Goal: Task Accomplishment & Management: Complete application form

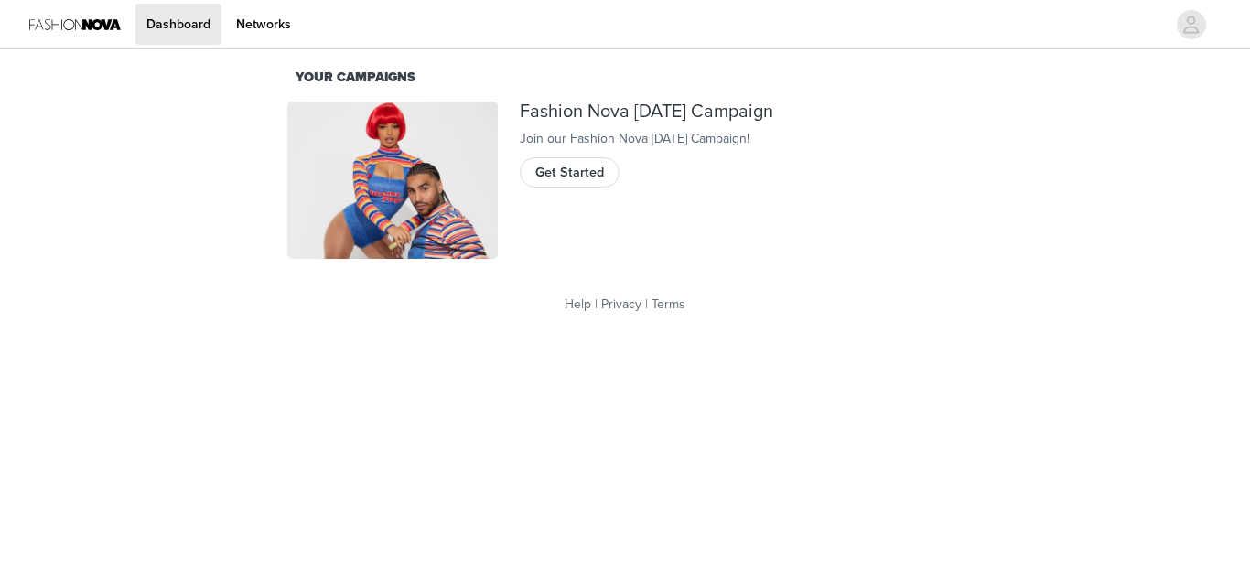
click at [597, 173] on div "Fashion Nova [DATE] Campaign Join our Fashion Nova [DATE] Campaign! Get Started" at bounding box center [741, 181] width 465 height 180
click at [596, 181] on span "Get Started" at bounding box center [569, 173] width 69 height 20
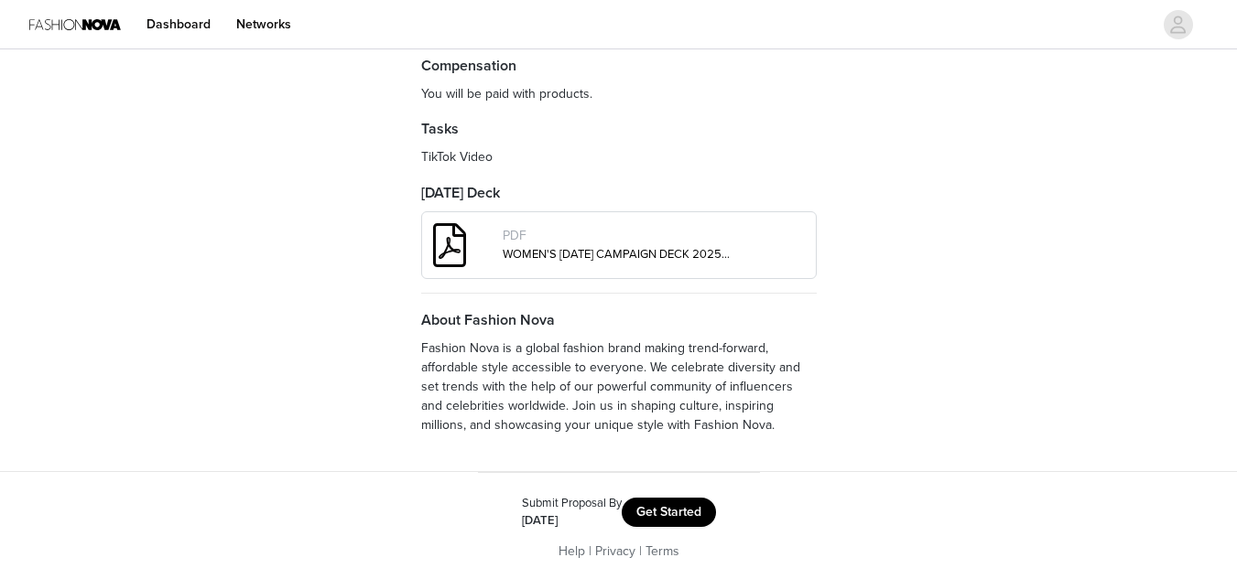
scroll to position [678, 0]
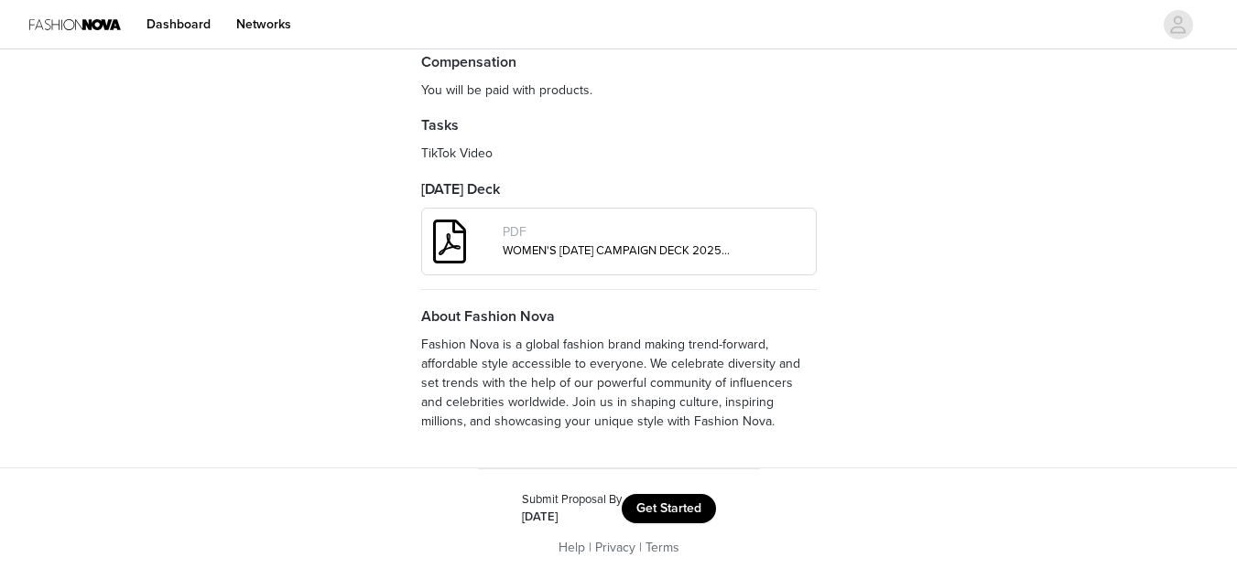
click at [678, 516] on button "Get Started" at bounding box center [669, 508] width 94 height 29
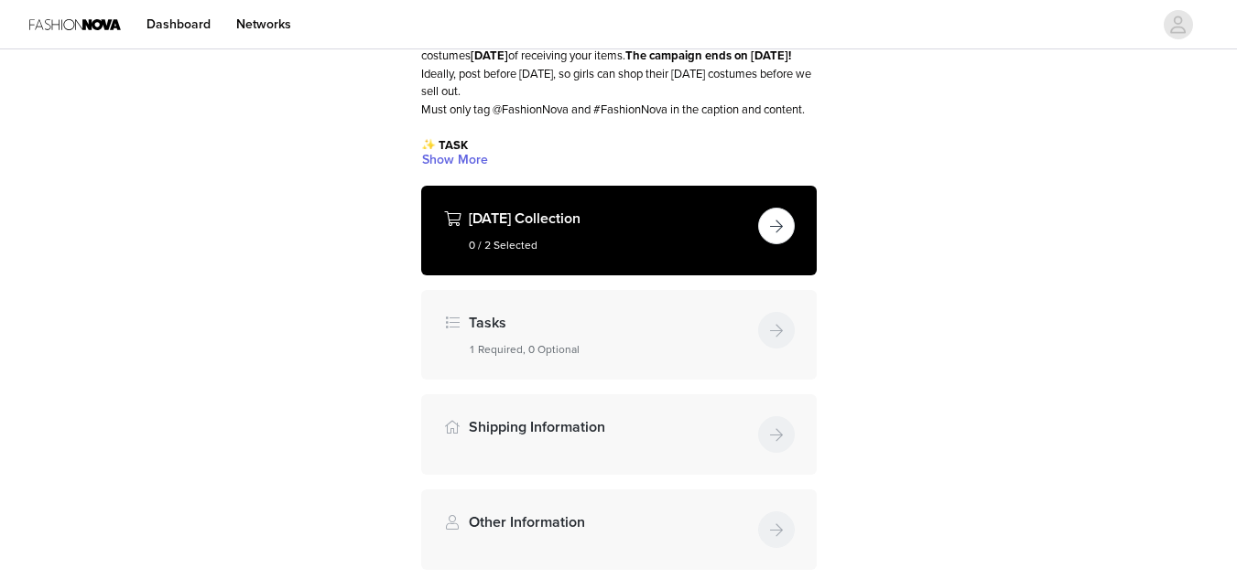
scroll to position [195, 0]
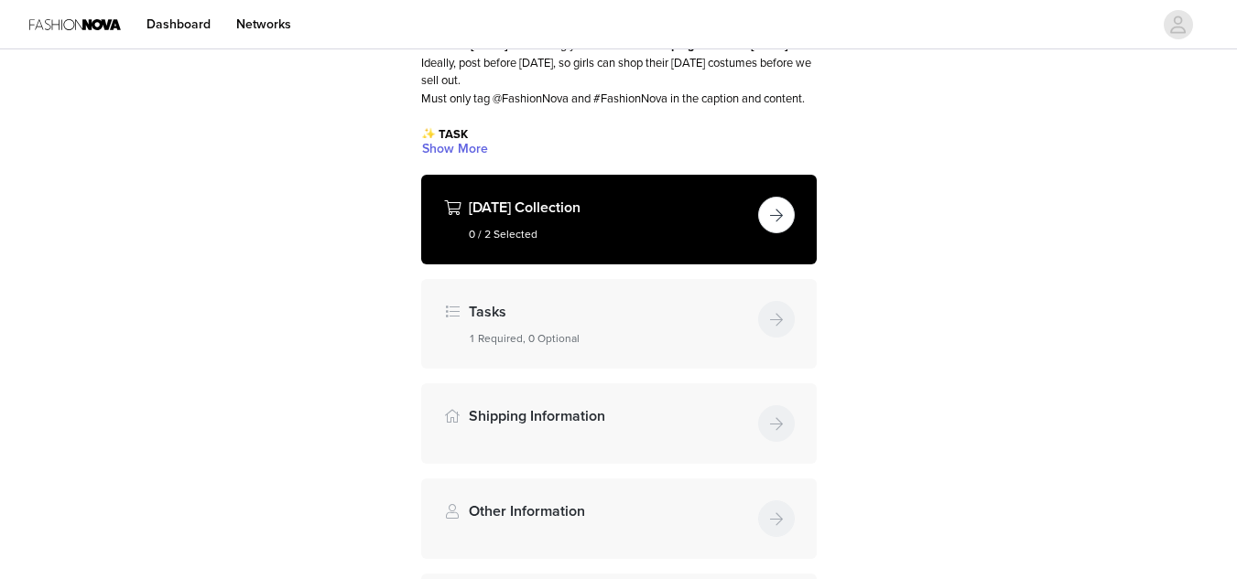
click at [779, 233] on button "button" at bounding box center [776, 215] width 37 height 37
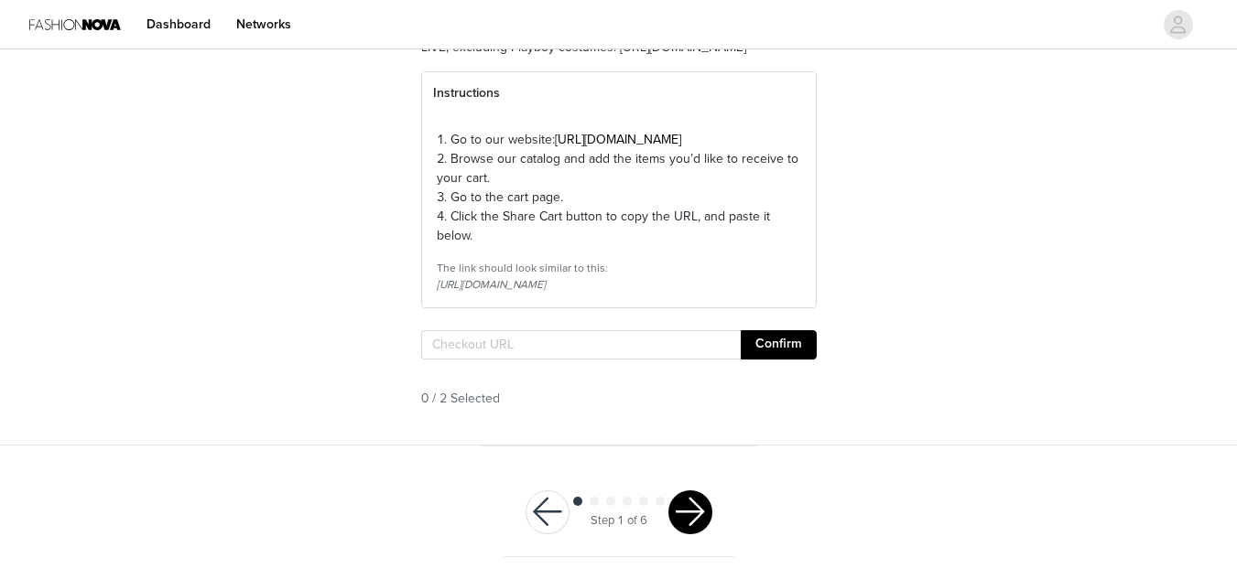
scroll to position [222, 0]
click at [578, 360] on input "text" at bounding box center [580, 344] width 319 height 29
paste input "https://www.fashionnova.com/pages/shared-cart/39292114010236:1,39297674215548:1"
type input "https://www.fashionnova.com/pages/shared-cart/39292114010236:1,39297674215548:1"
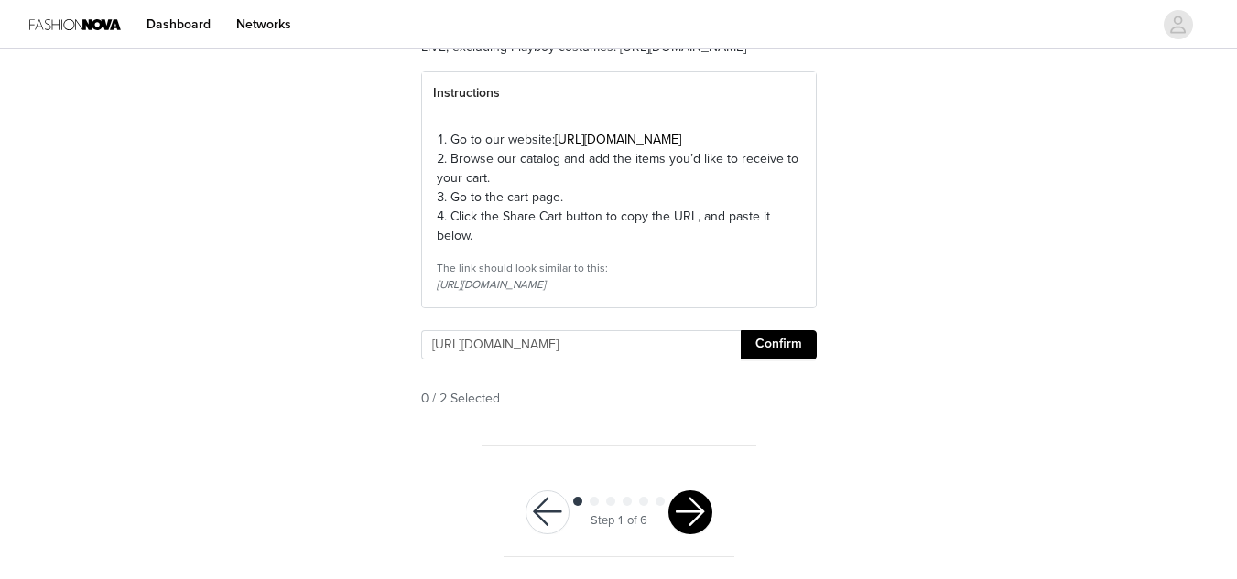
scroll to position [0, 0]
click at [746, 360] on button "Confirm" at bounding box center [778, 344] width 76 height 29
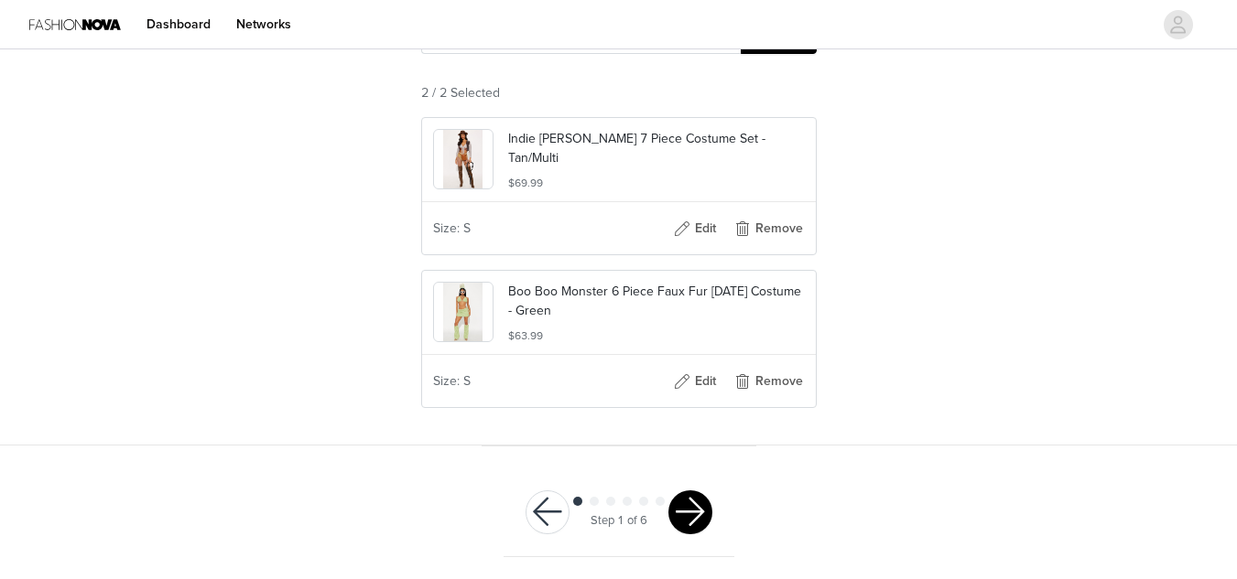
click at [699, 503] on button "button" at bounding box center [690, 513] width 44 height 44
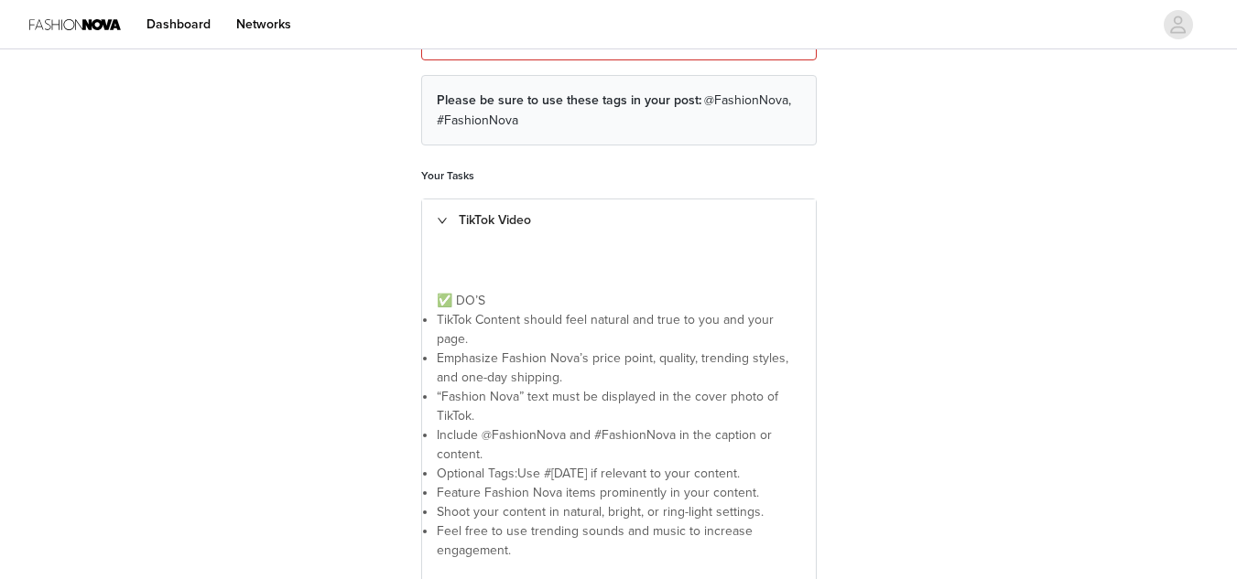
scroll to position [595, 0]
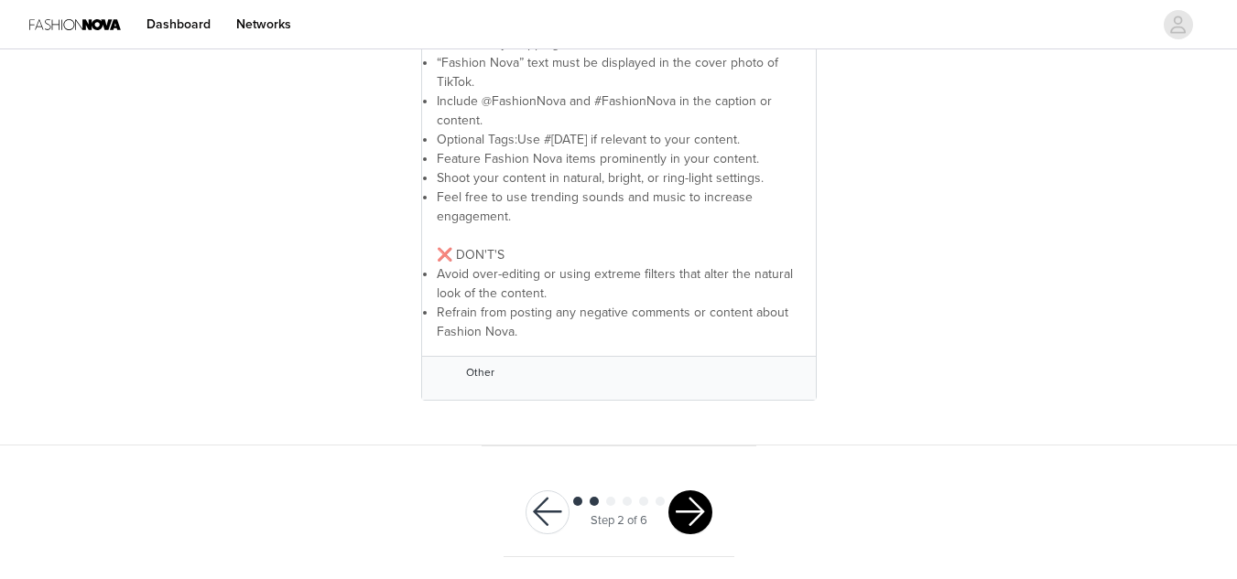
click at [683, 516] on button "button" at bounding box center [690, 513] width 44 height 44
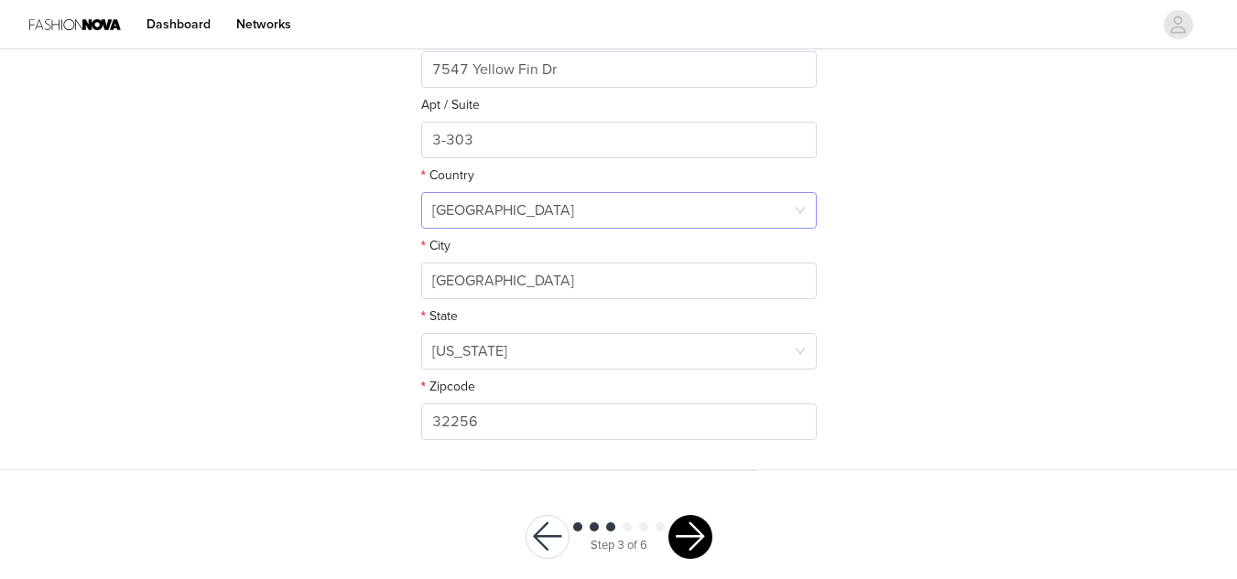
scroll to position [555, 0]
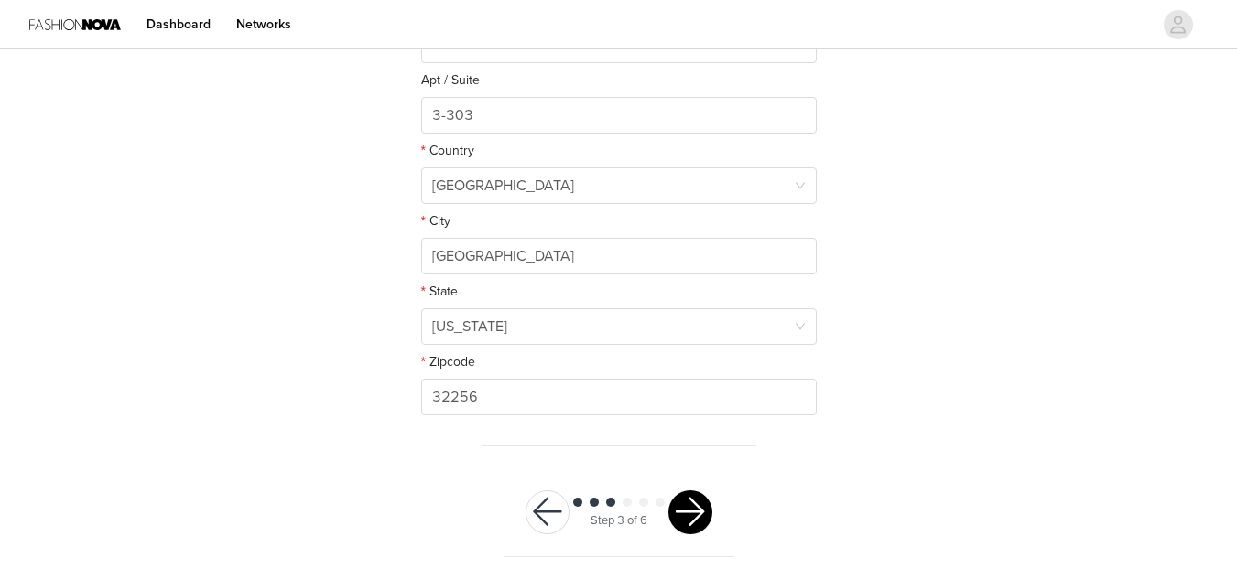
click at [694, 508] on button "button" at bounding box center [690, 513] width 44 height 44
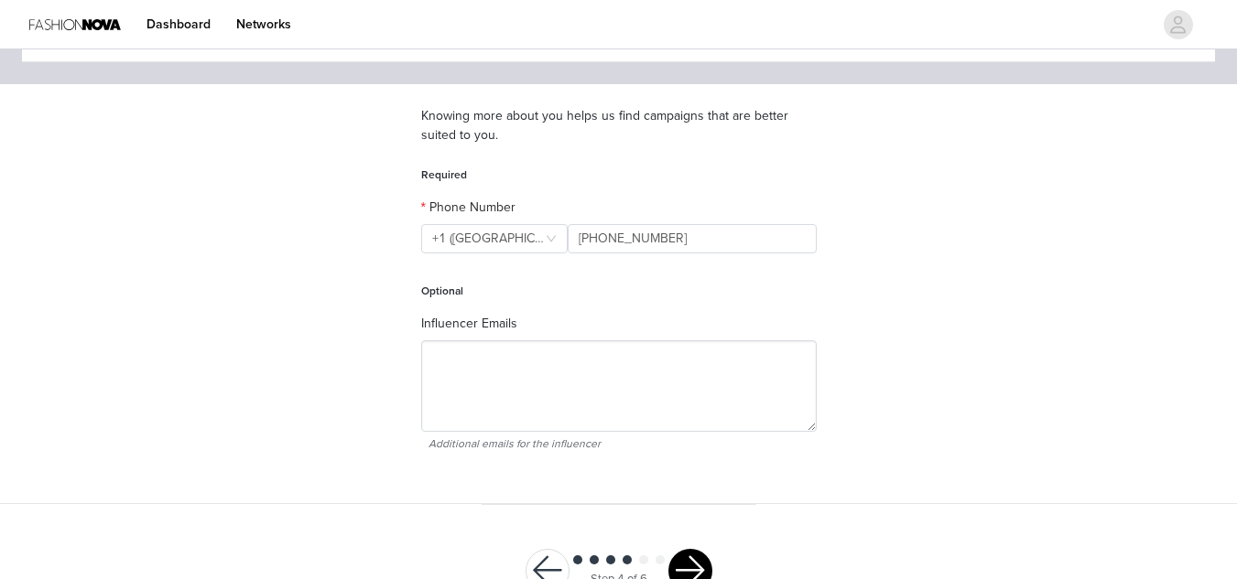
scroll to position [168, 0]
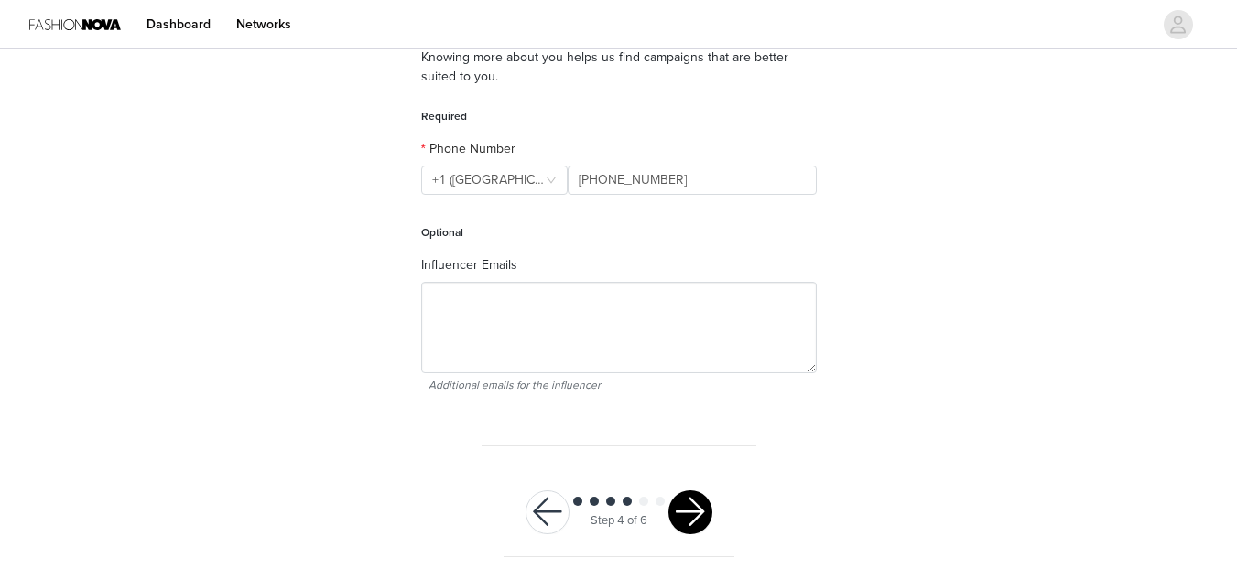
click at [678, 511] on button "button" at bounding box center [690, 513] width 44 height 44
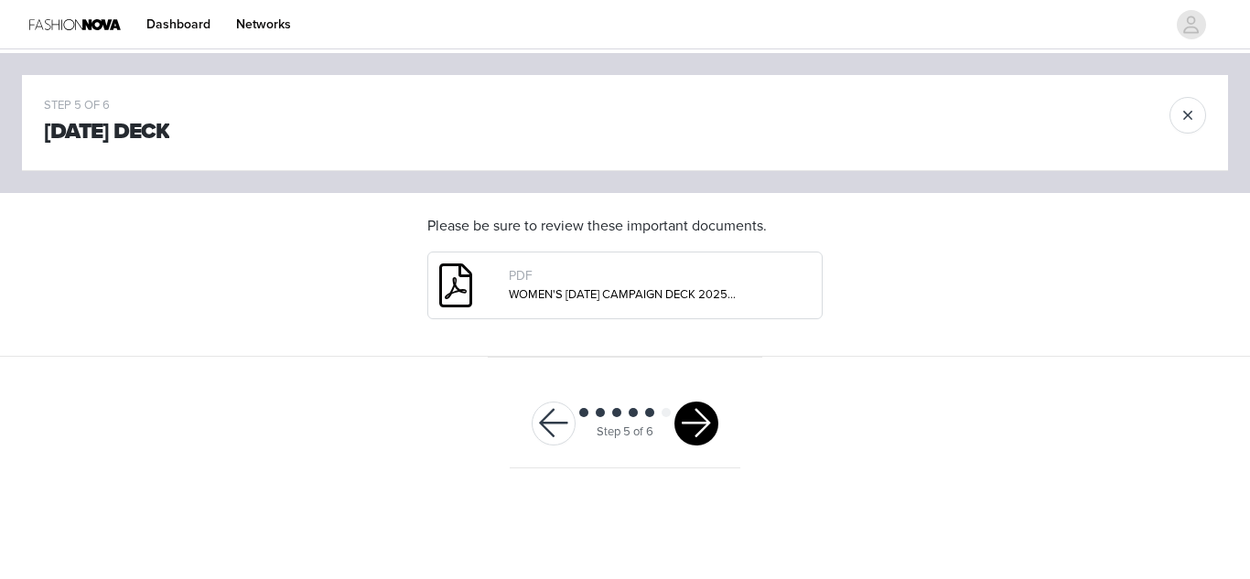
click at [704, 409] on button "button" at bounding box center [697, 424] width 44 height 44
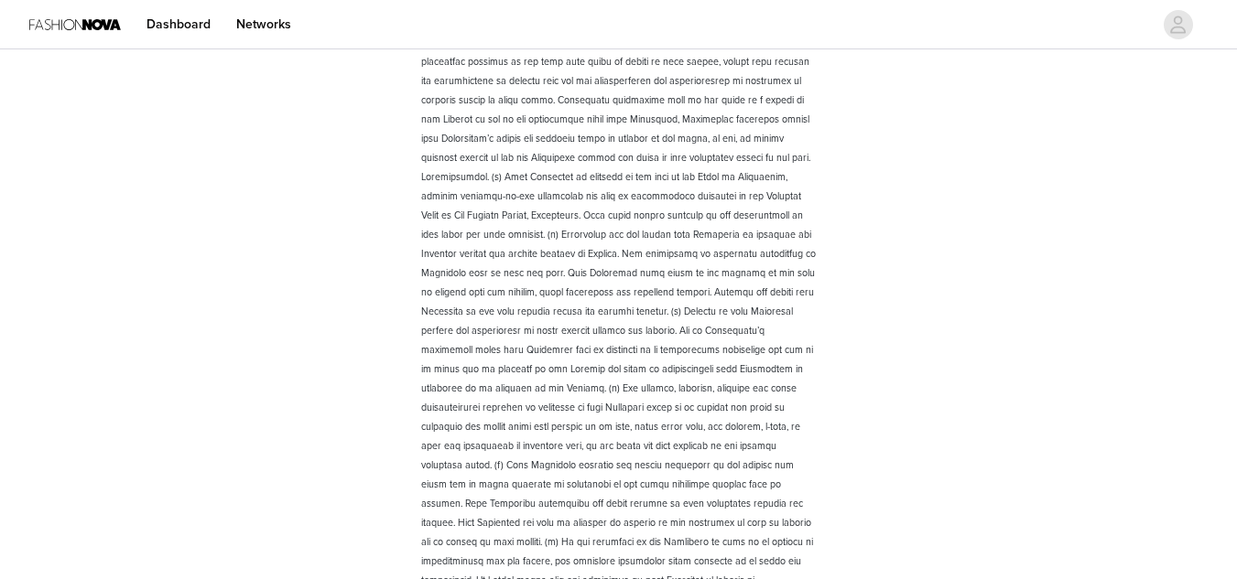
scroll to position [2586, 0]
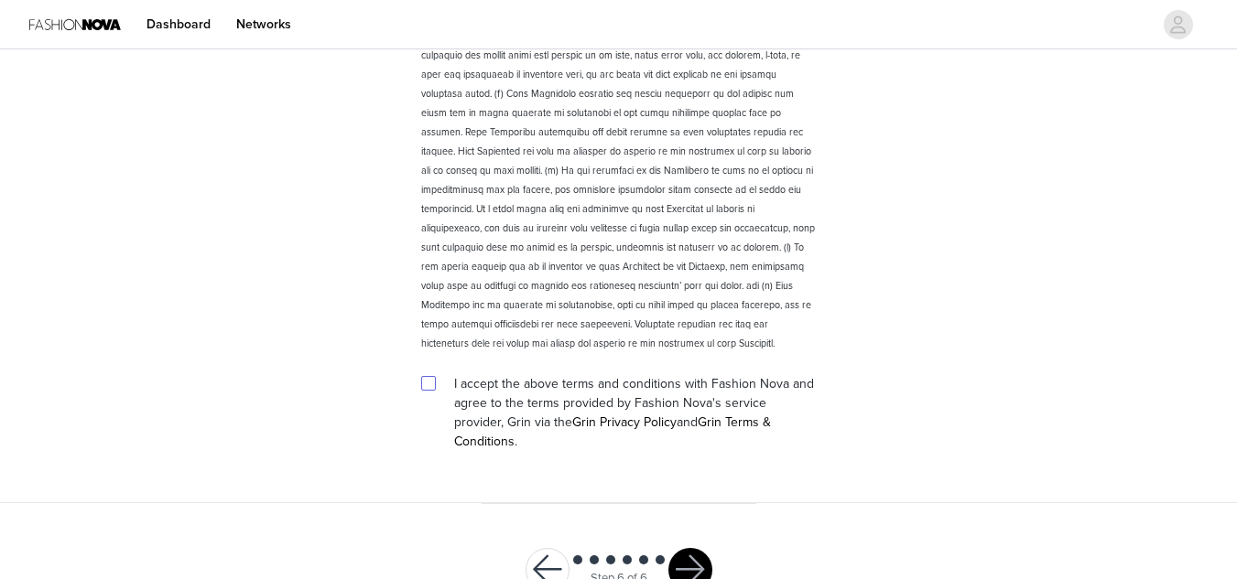
click at [428, 376] on input "checkbox" at bounding box center [427, 382] width 13 height 13
checkbox input "true"
click at [696, 548] on button "button" at bounding box center [690, 570] width 44 height 44
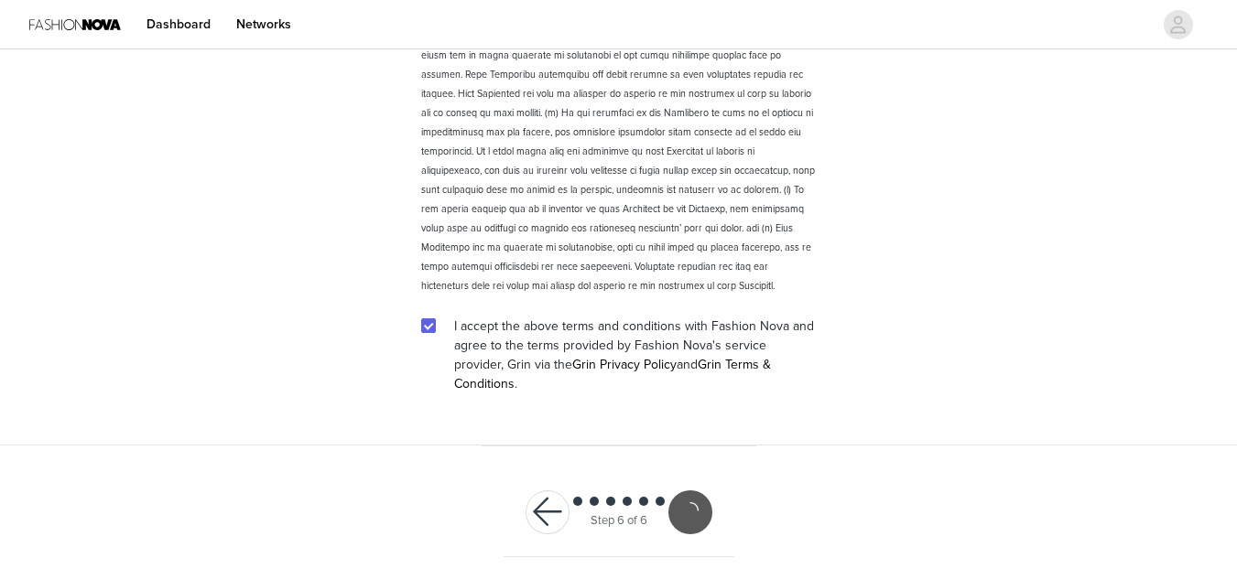
scroll to position [2518, 0]
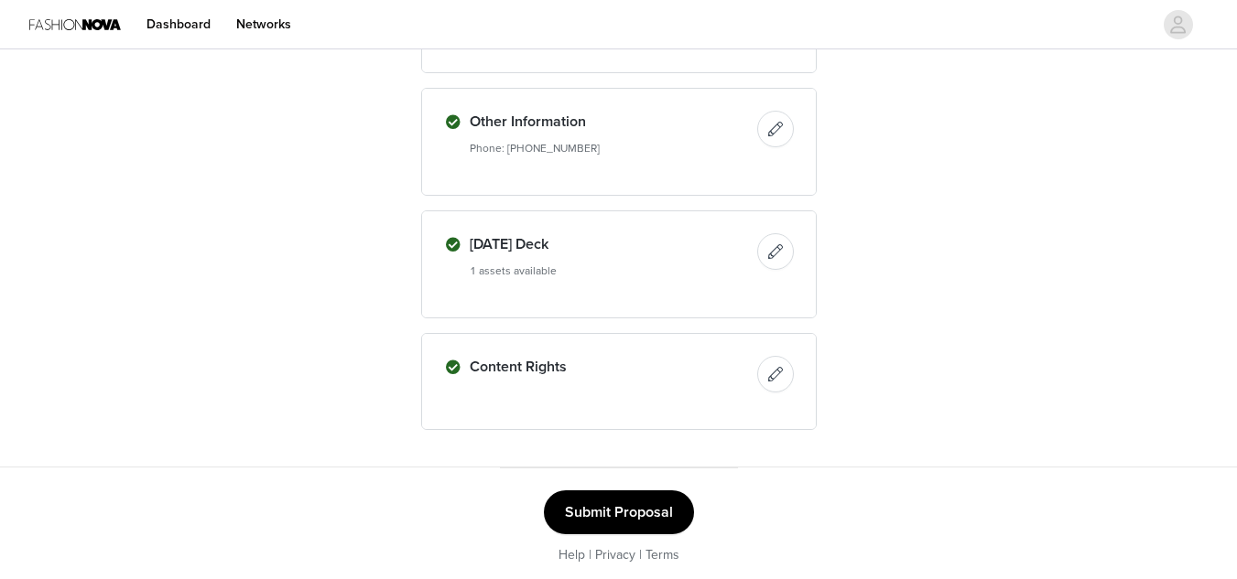
scroll to position [882, 0]
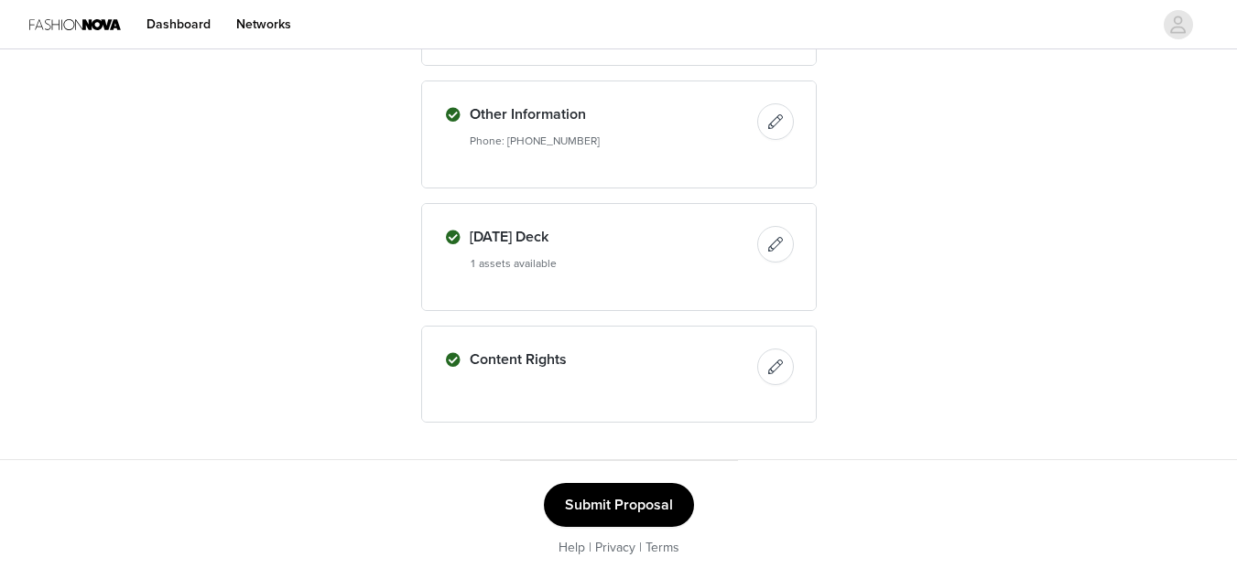
click at [587, 518] on button "Submit Proposal" at bounding box center [619, 505] width 150 height 44
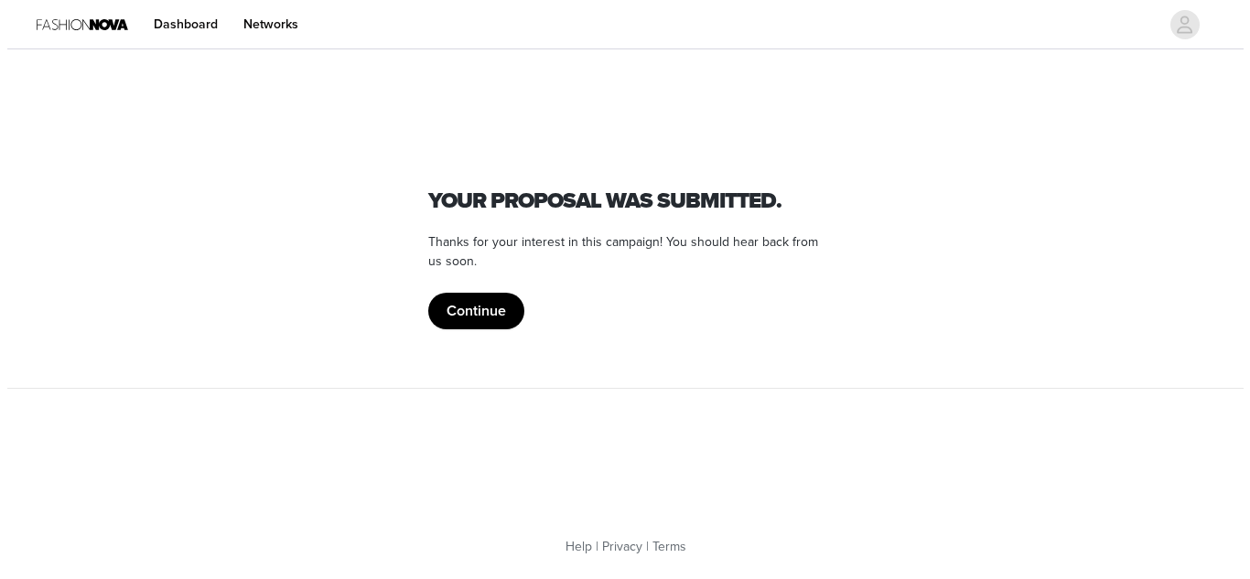
scroll to position [0, 0]
click at [487, 294] on button "Continue" at bounding box center [475, 311] width 96 height 37
